Goal: Navigation & Orientation: Find specific page/section

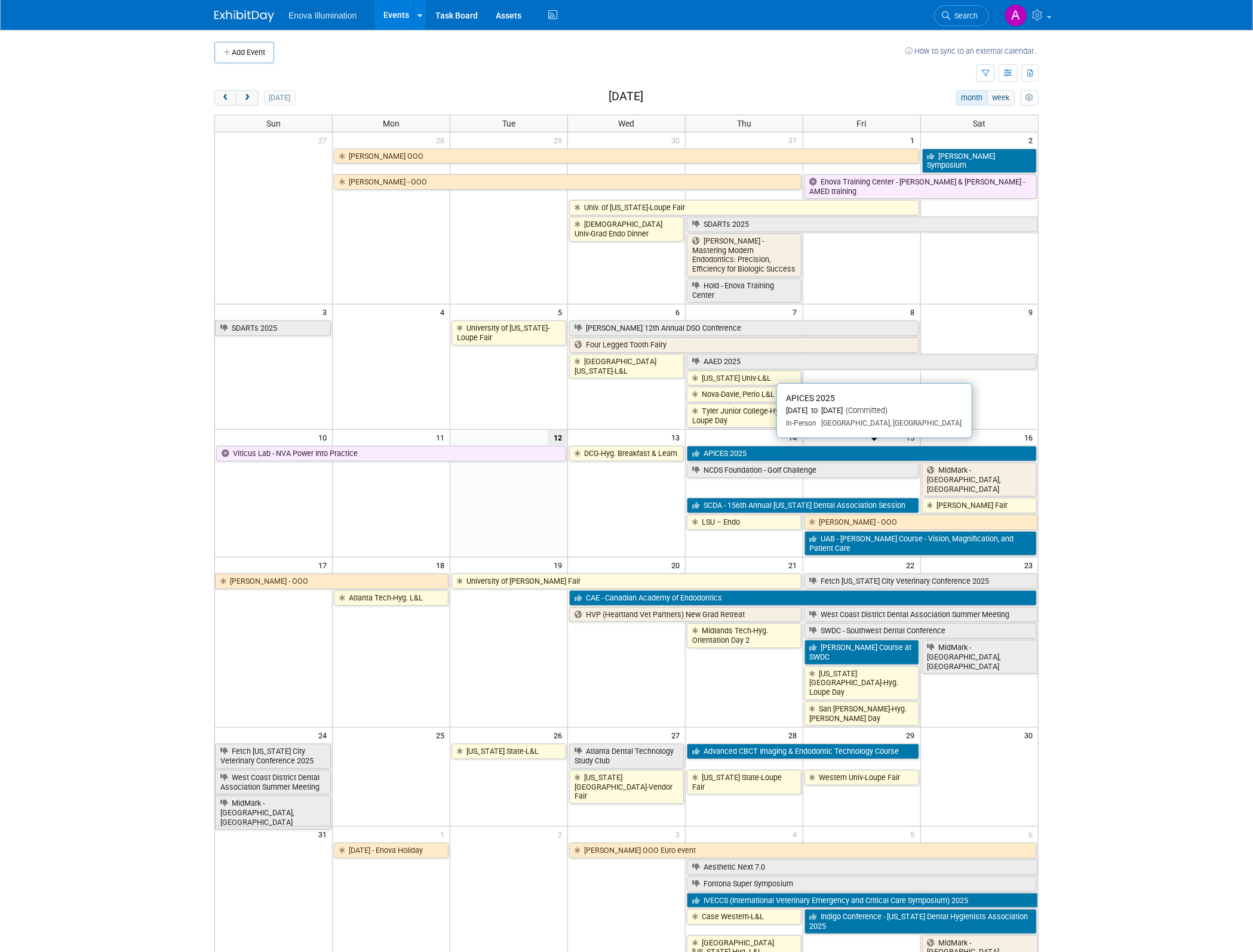
click at [726, 447] on link "APICES 2025" at bounding box center [861, 453] width 350 height 15
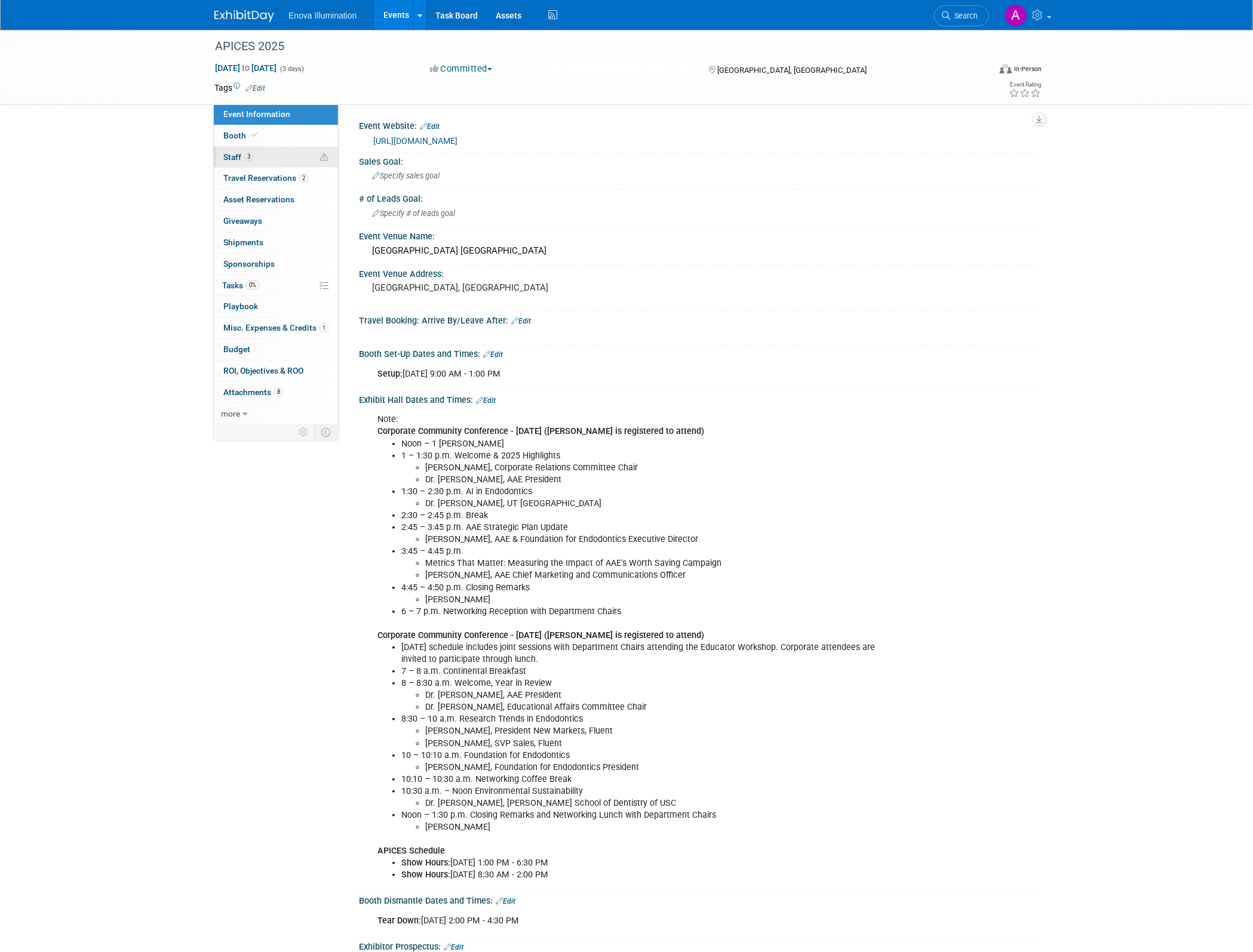
click at [268, 158] on link "3 Staff 3" at bounding box center [276, 157] width 124 height 21
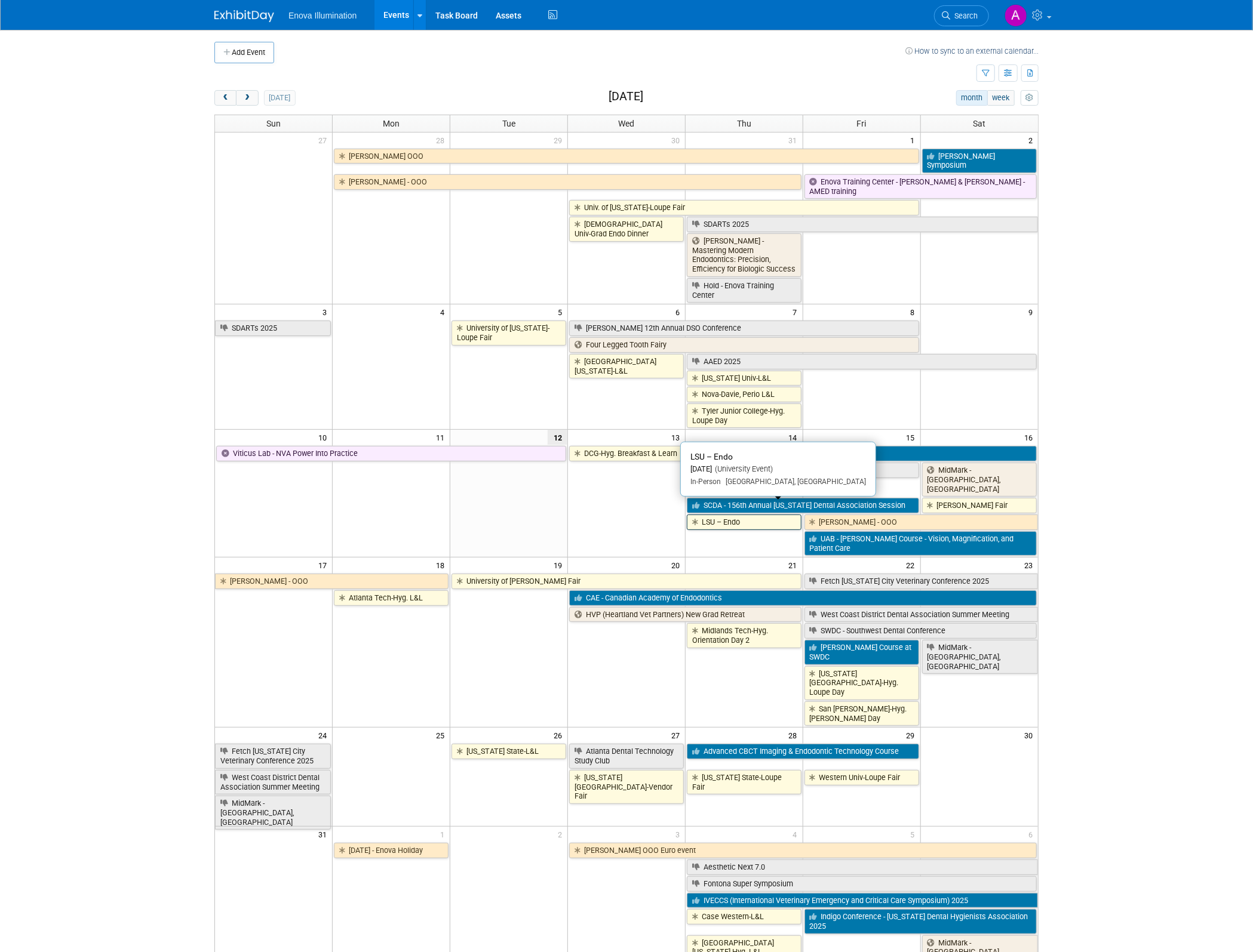
click at [730, 515] on link "LSU – Endo" at bounding box center [744, 522] width 115 height 15
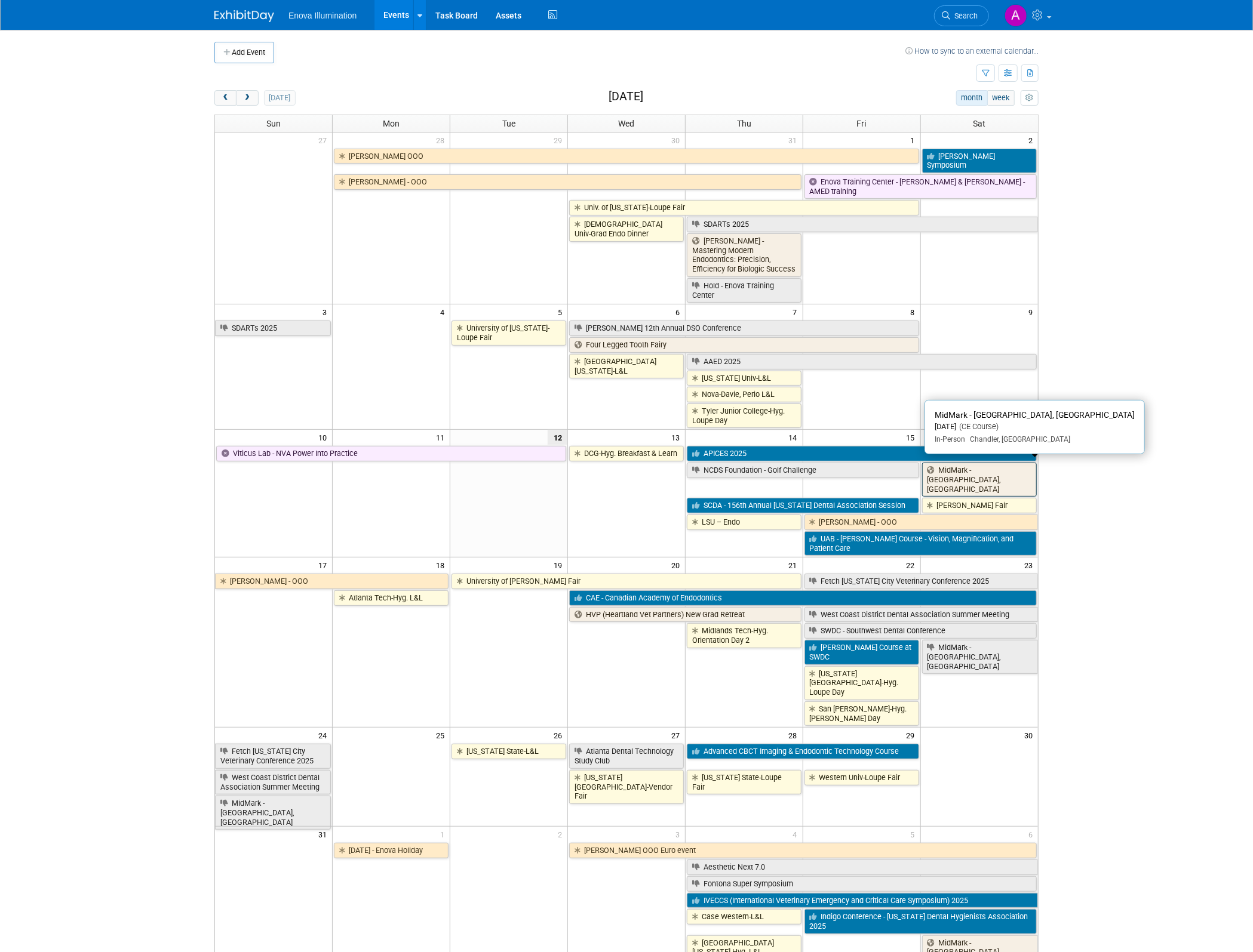
click at [969, 465] on link "MidMark - [GEOGRAPHIC_DATA], [GEOGRAPHIC_DATA]" at bounding box center [979, 480] width 115 height 34
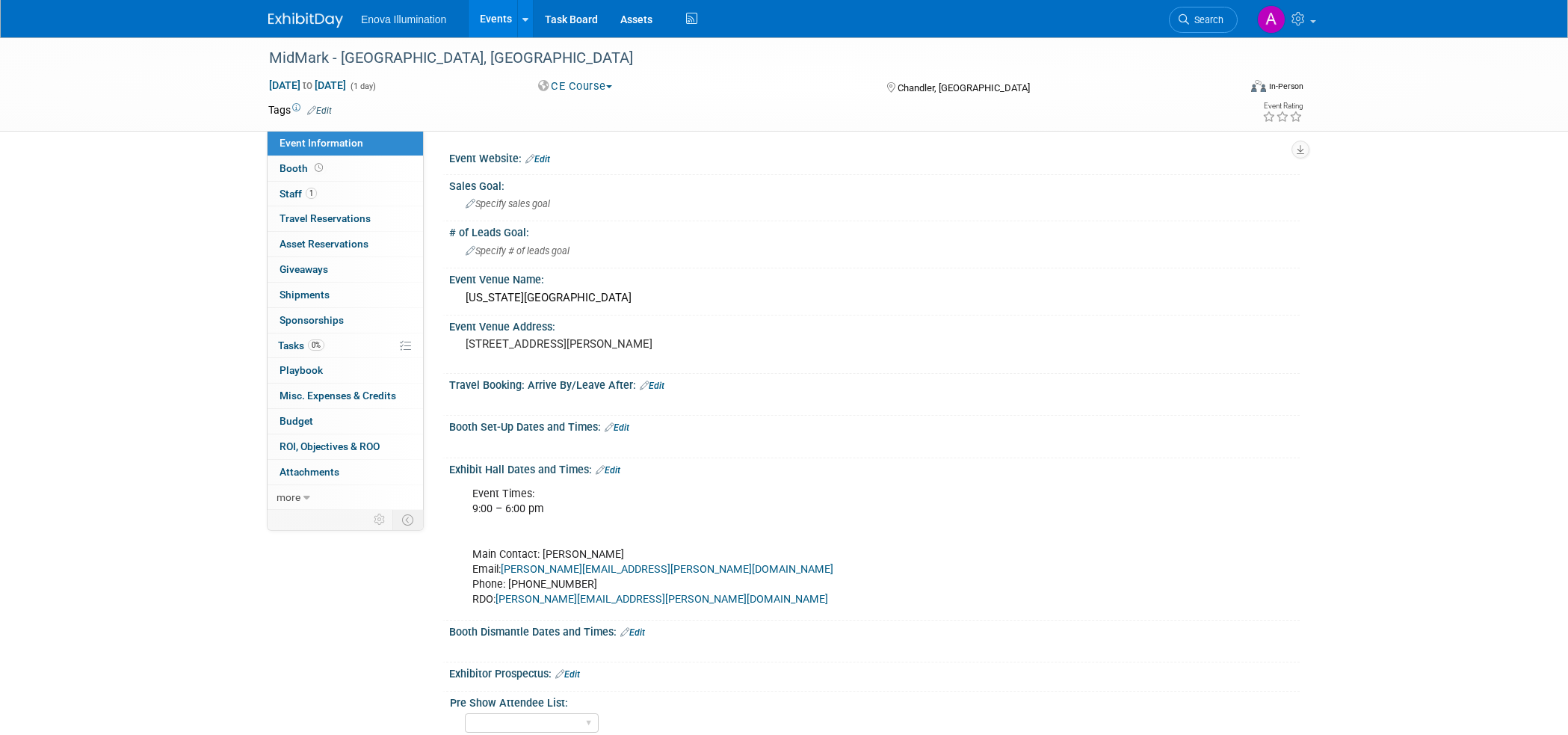
click at [309, 19] on img at bounding box center [305, 20] width 75 height 15
